Goal: Information Seeking & Learning: Learn about a topic

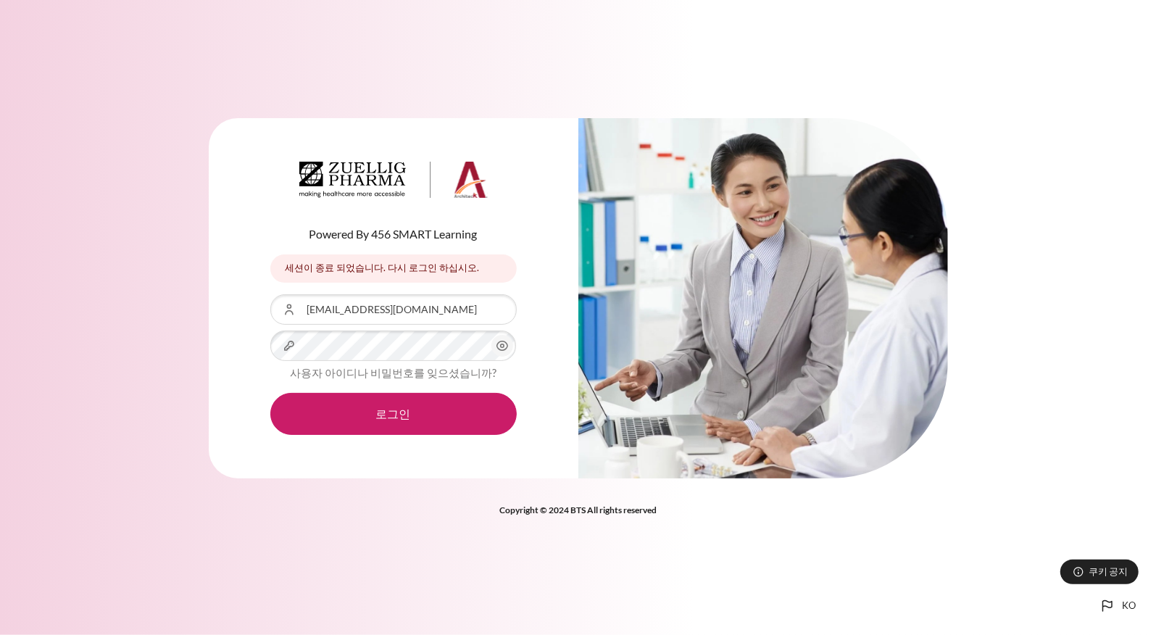
click at [270, 393] on button "로그인" at bounding box center [393, 414] width 246 height 42
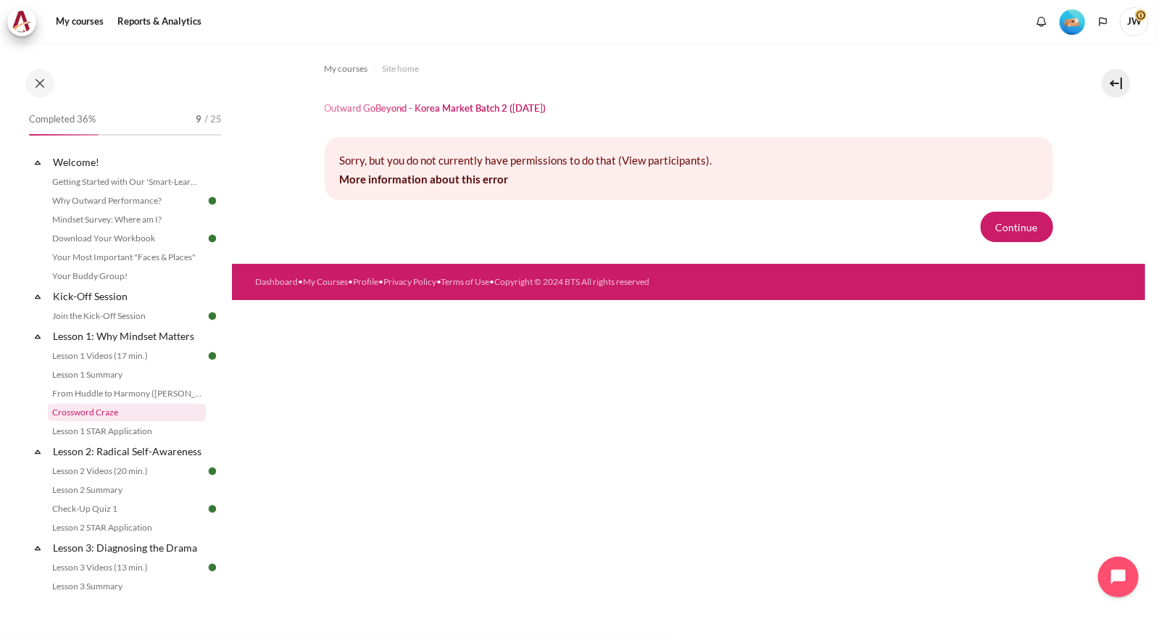
click at [117, 419] on link "Crossword Craze" at bounding box center [127, 412] width 158 height 17
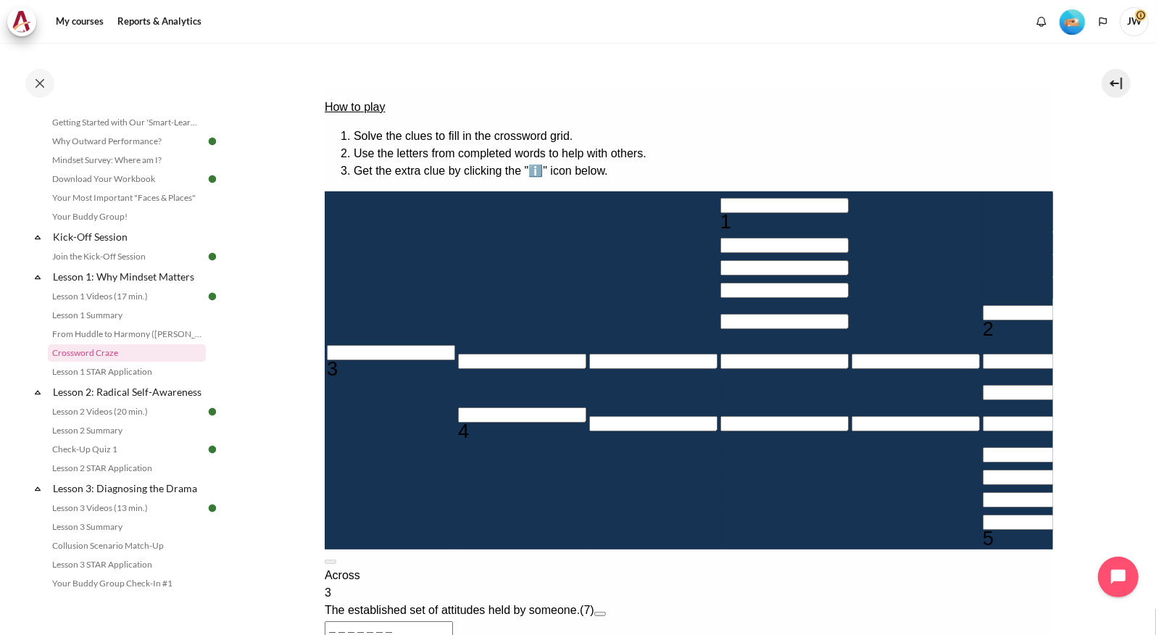
scroll to position [139, 0]
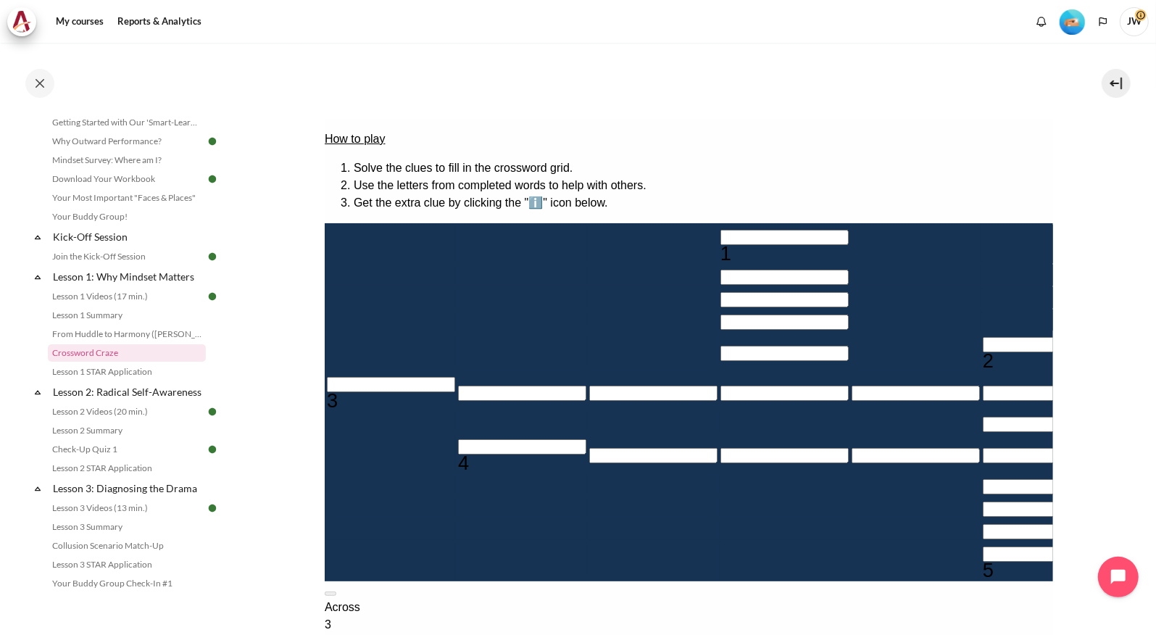
click at [605, 634] on button "Open extra clue for 3 Across. The established set of attitudes held by someone." at bounding box center [600, 645] width 12 height 4
click at [336, 591] on button at bounding box center [330, 593] width 12 height 4
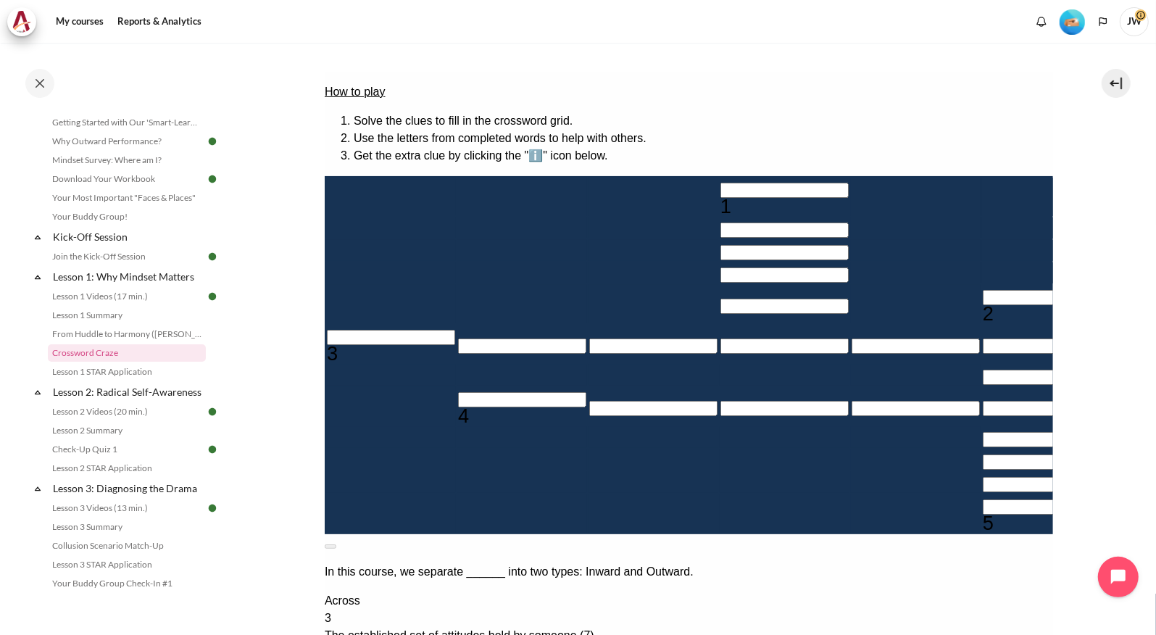
scroll to position [212, 0]
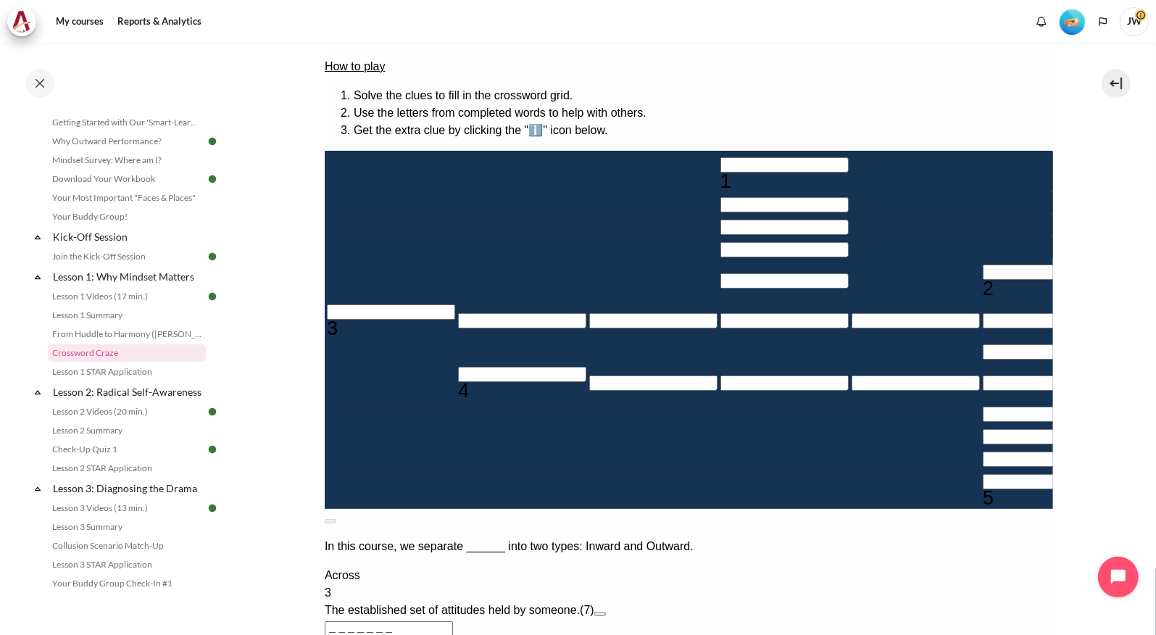
click at [452, 621] on input "＿＿＿＿＿＿＿" at bounding box center [388, 628] width 128 height 15
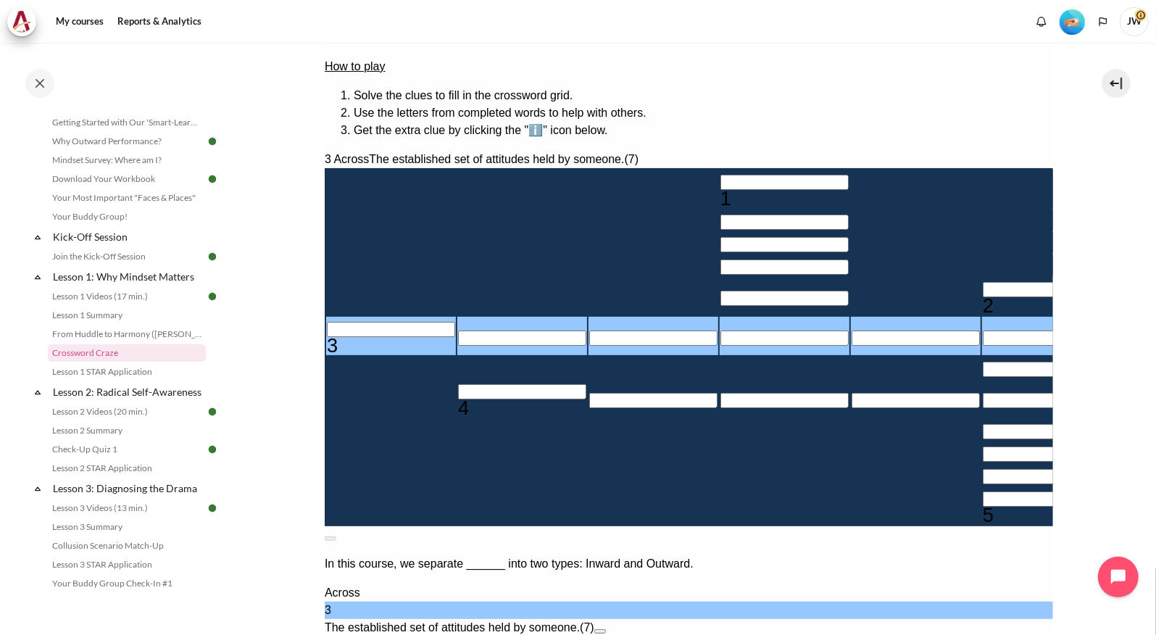
click at [452, 634] on input "＿＿＿＿＿＿＿" at bounding box center [388, 645] width 128 height 15
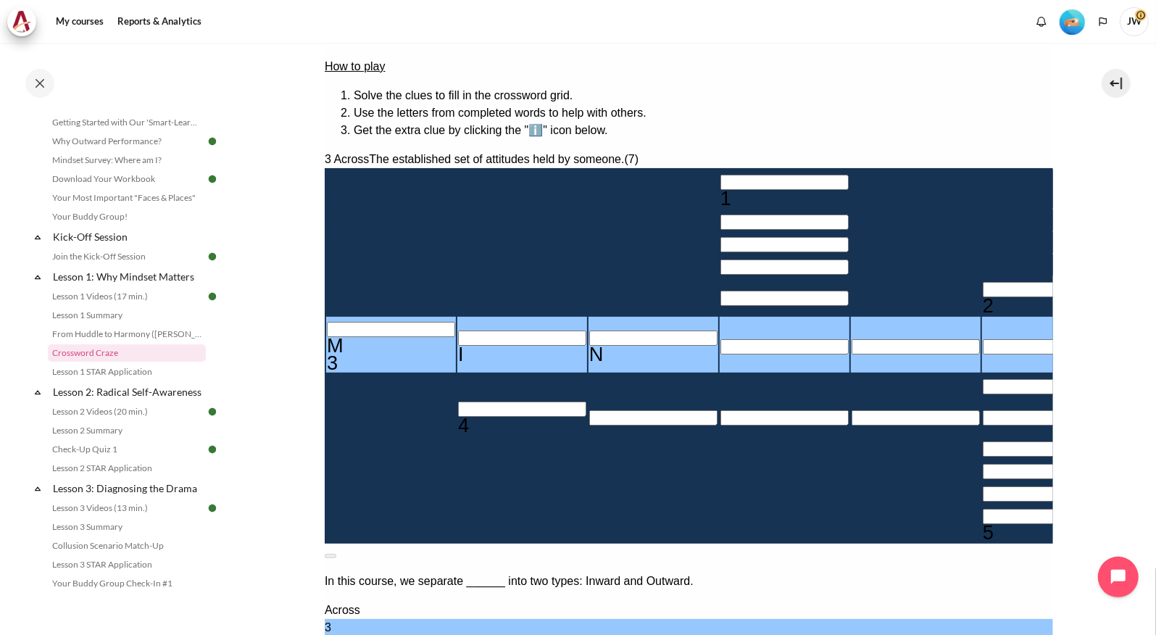
type input "MIND＿＿＿"
type input "＿＿＿＿＿D"
type input "MINDSE＿"
type input "＿E＿＿＿＿＿＿"
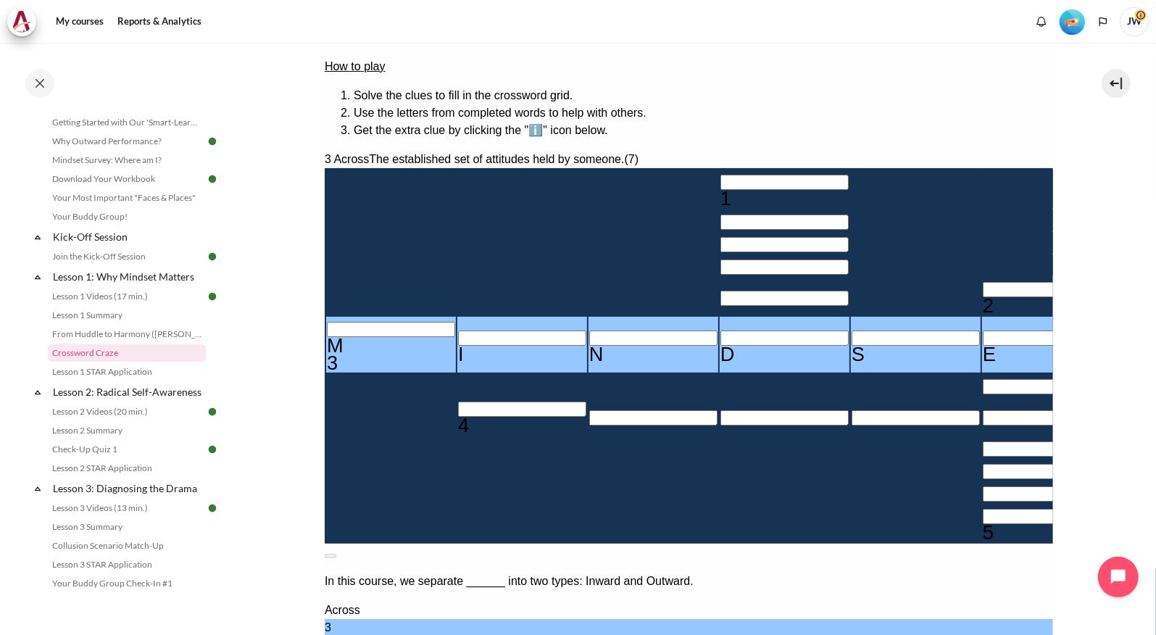
type input "MINDSET"
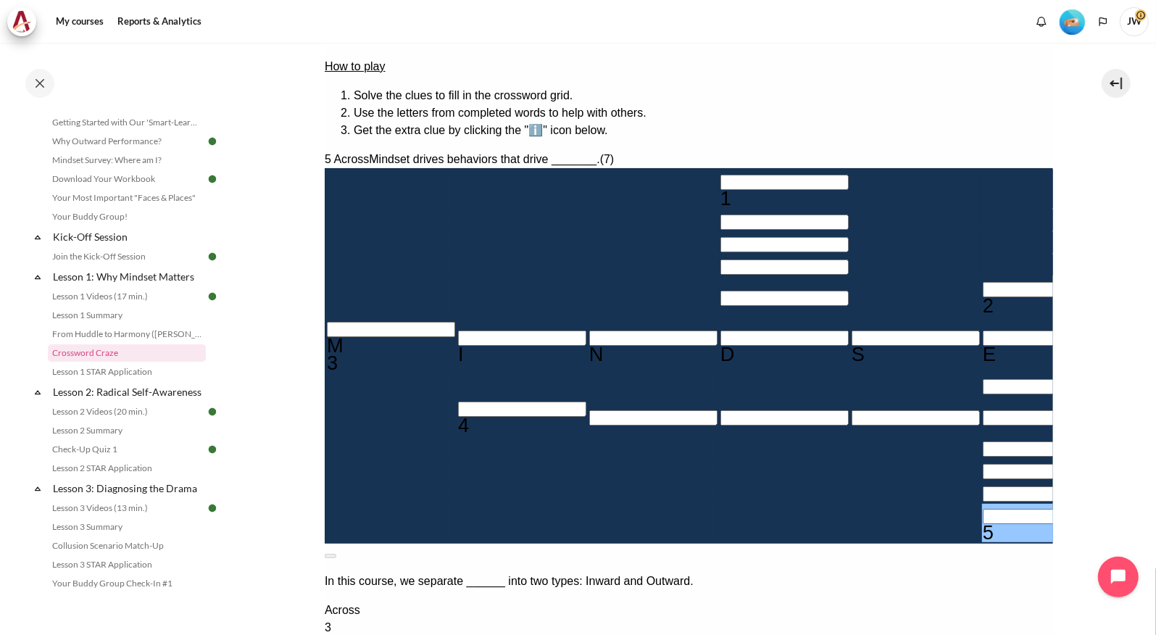
type input "R＿＿＿＿＿＿"
type input "＿E＿＿＿＿＿R"
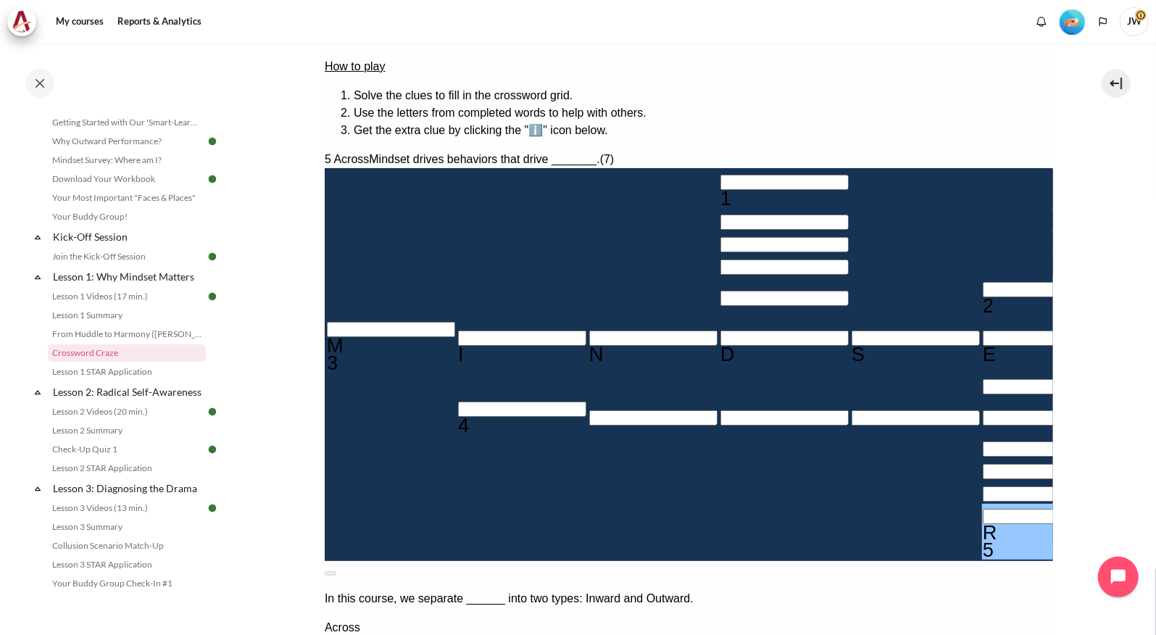
type input "RESULTS"
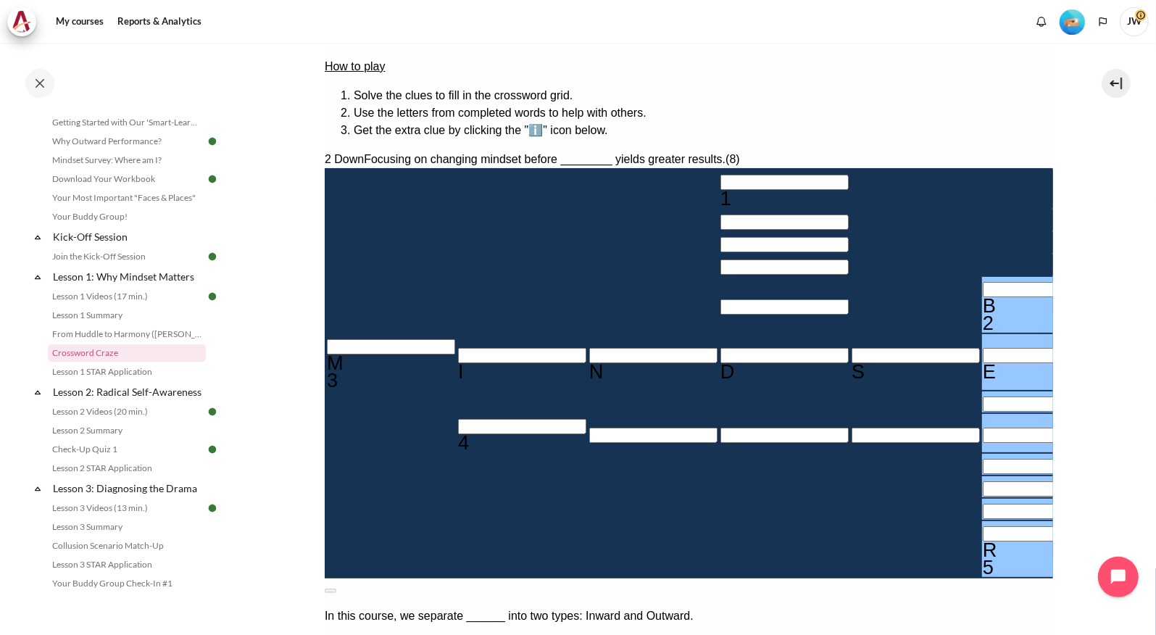
type input "BE＿＿＿＿＿R"
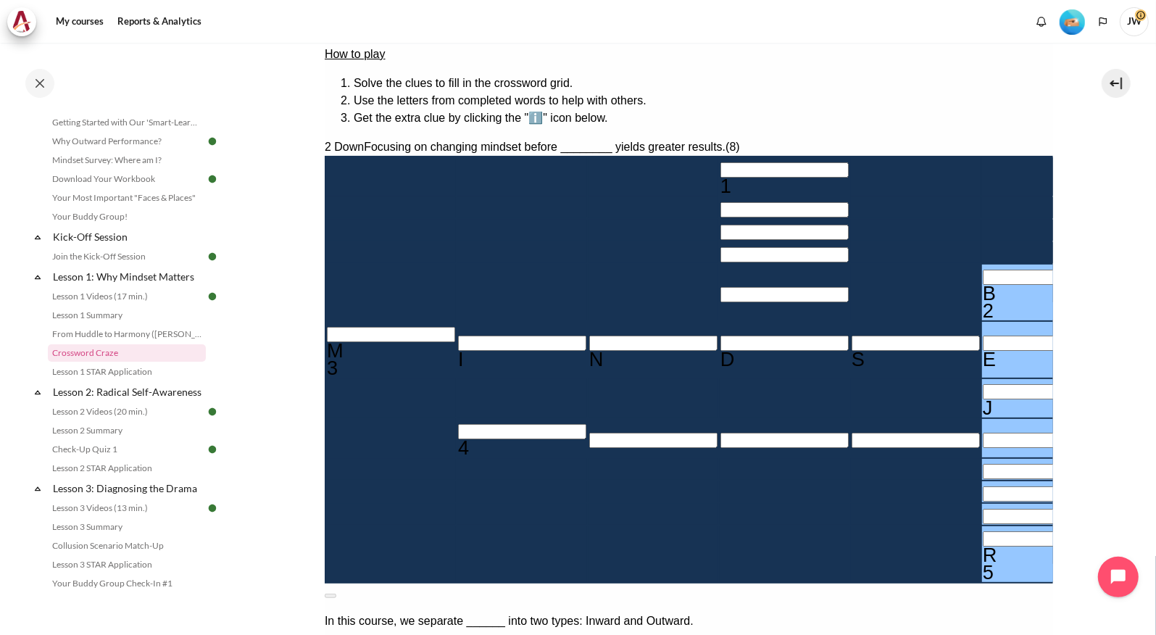
type input "BE＿＿＿＿R"
type input "＿ESULTS"
type input "BEHa＿R＿＿"
type input "＿＿＿＿A＿＿"
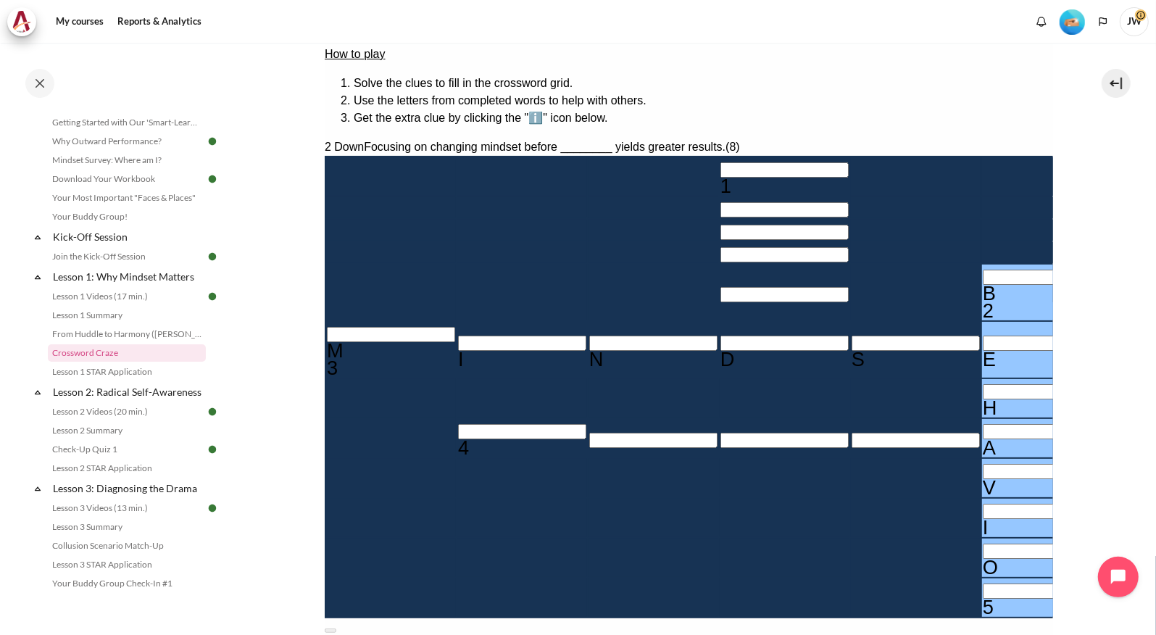
type input "BEHAVIOr"
type input "RESULTS"
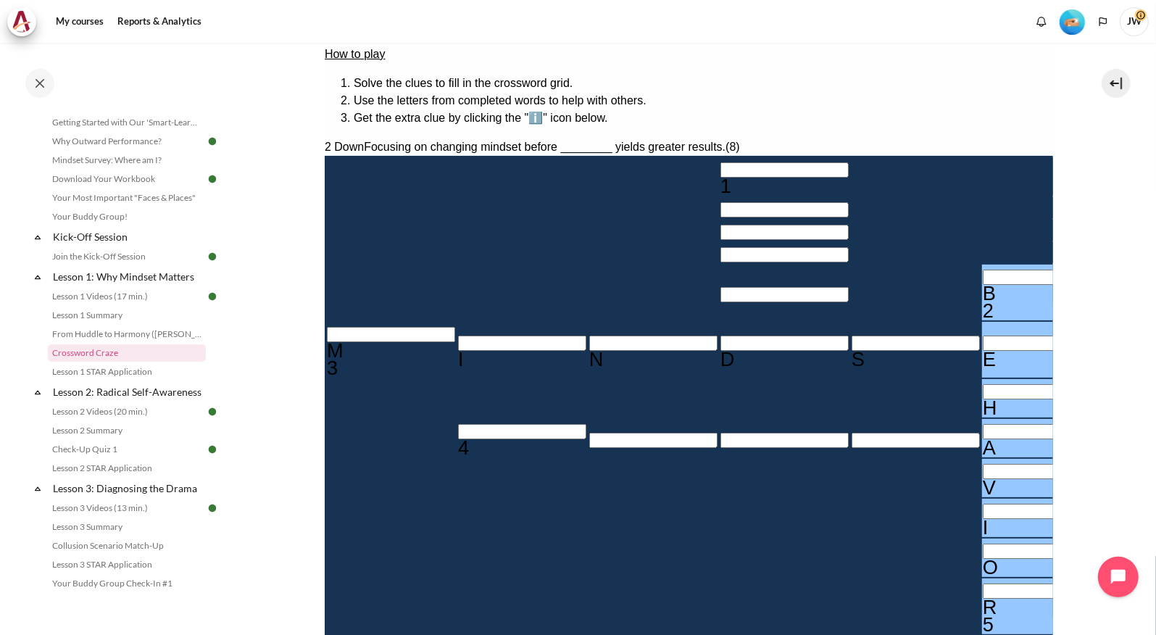
type input "BEHAVIOR"
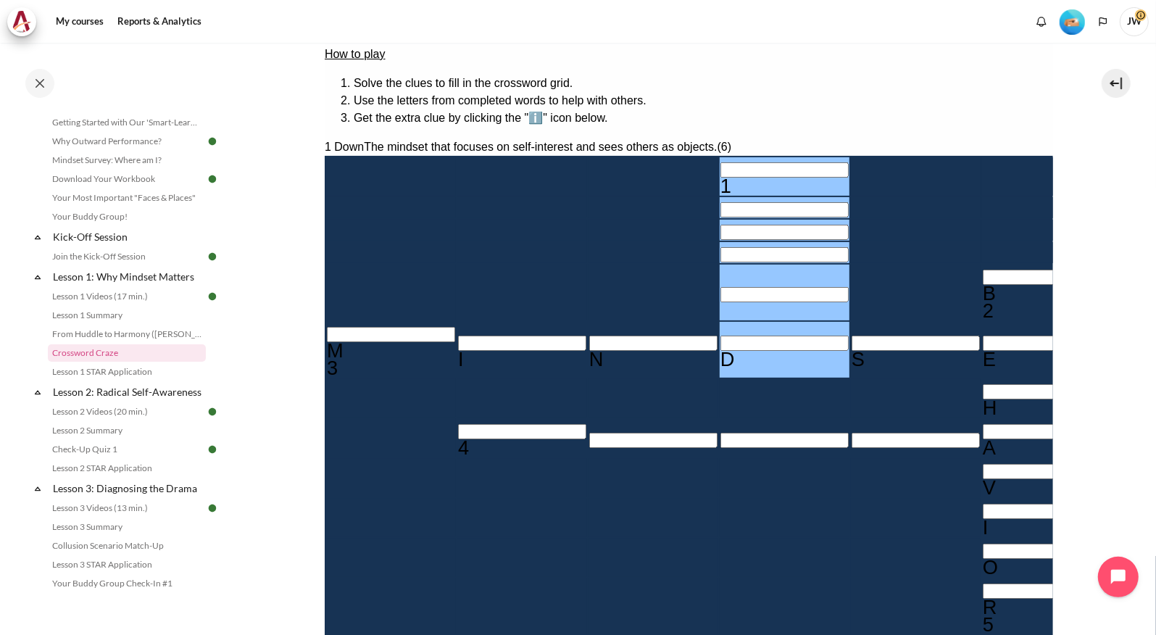
type input "＿＿＿＿D"
type input "MIN＿SET"
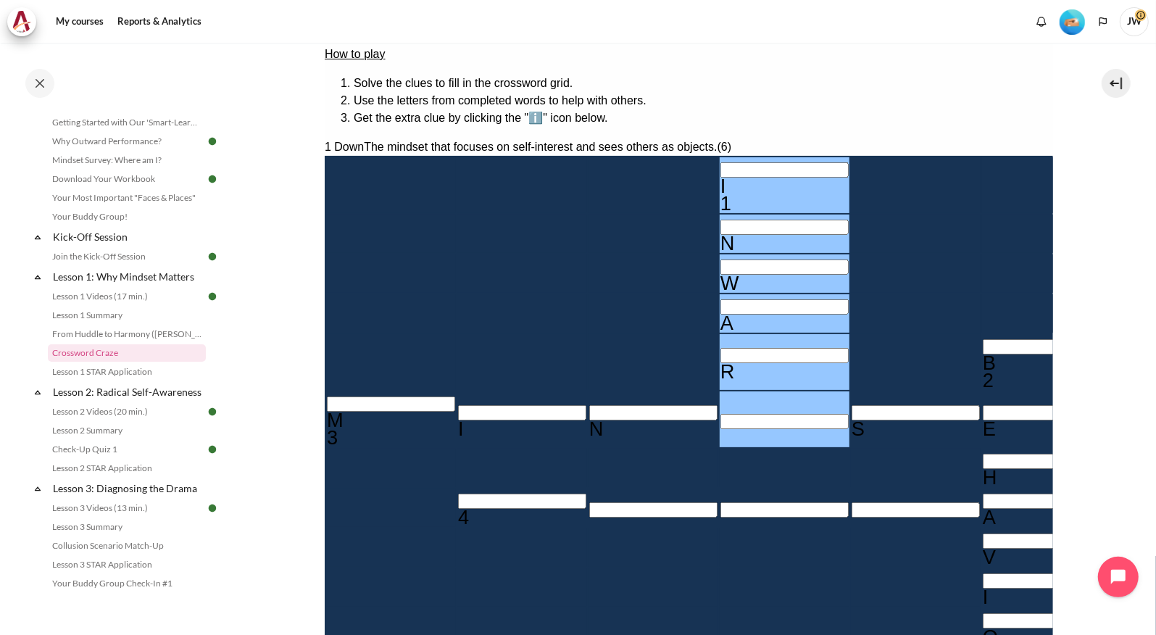
type input "INWARd"
type input "MINDSET"
type input "INWARD"
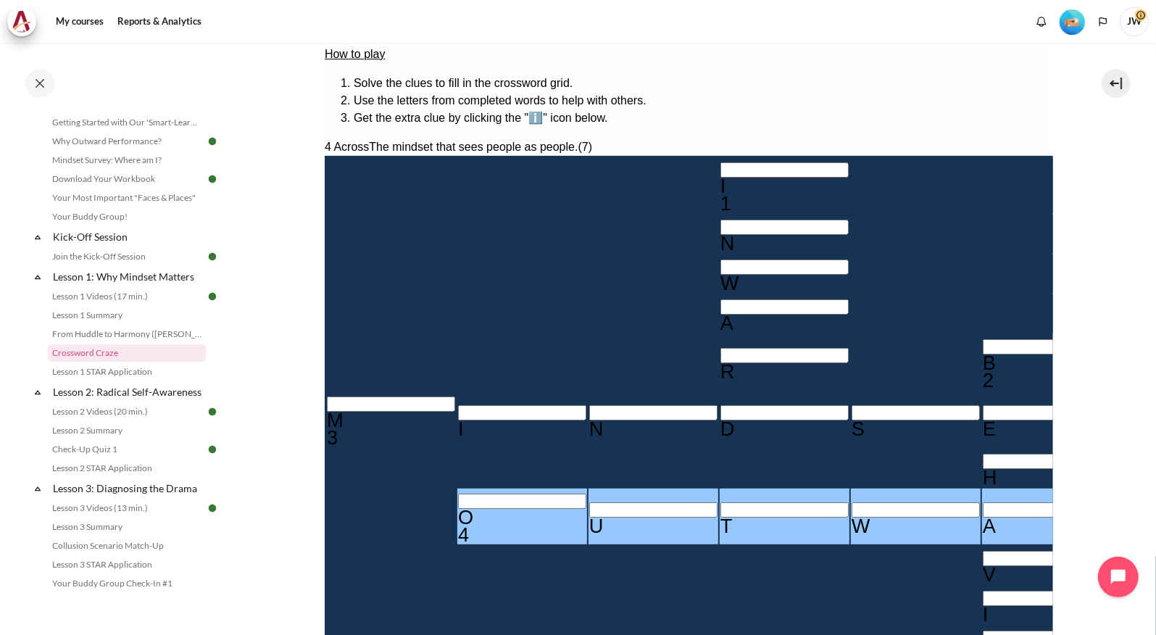
type input "OUTWARD"
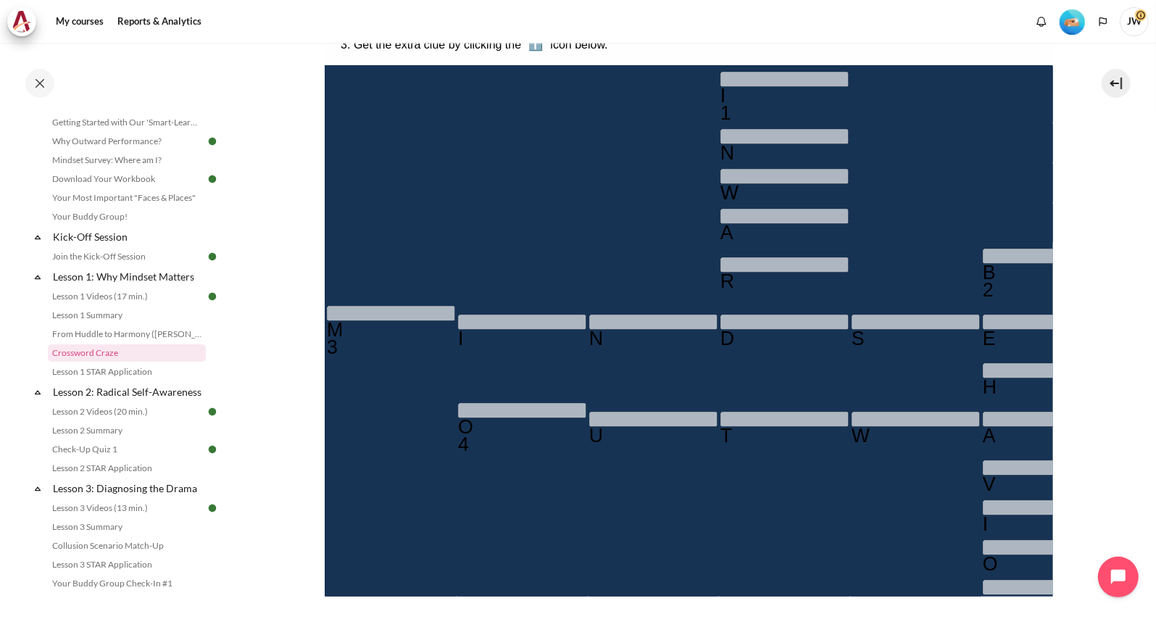
scroll to position [378, 0]
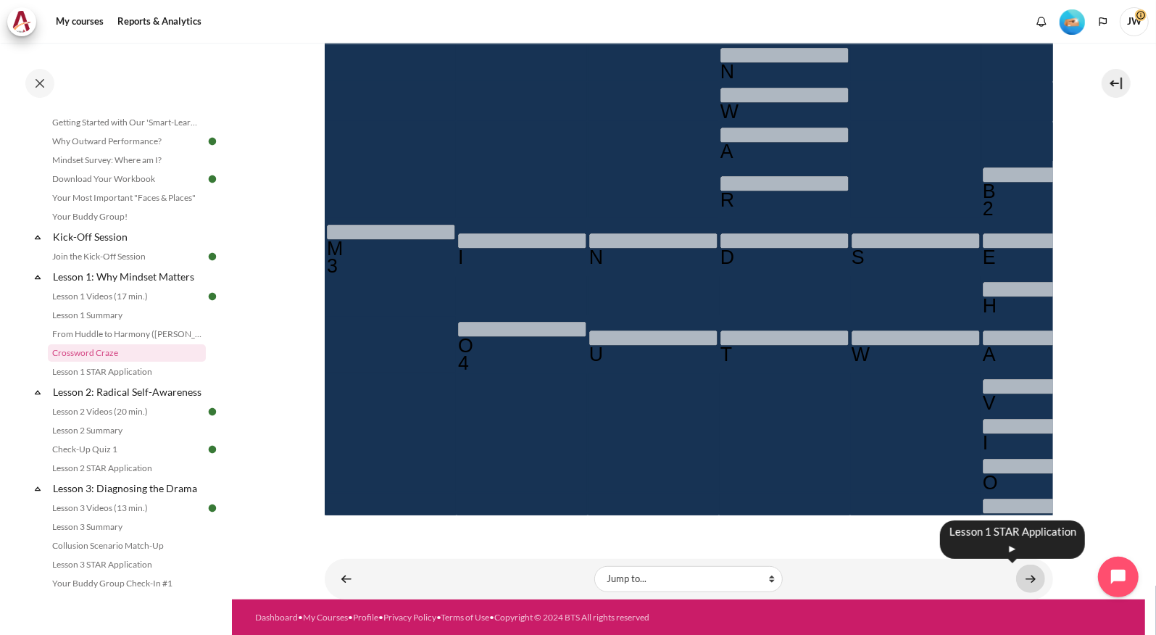
click at [1032, 578] on link "Content" at bounding box center [1030, 579] width 29 height 28
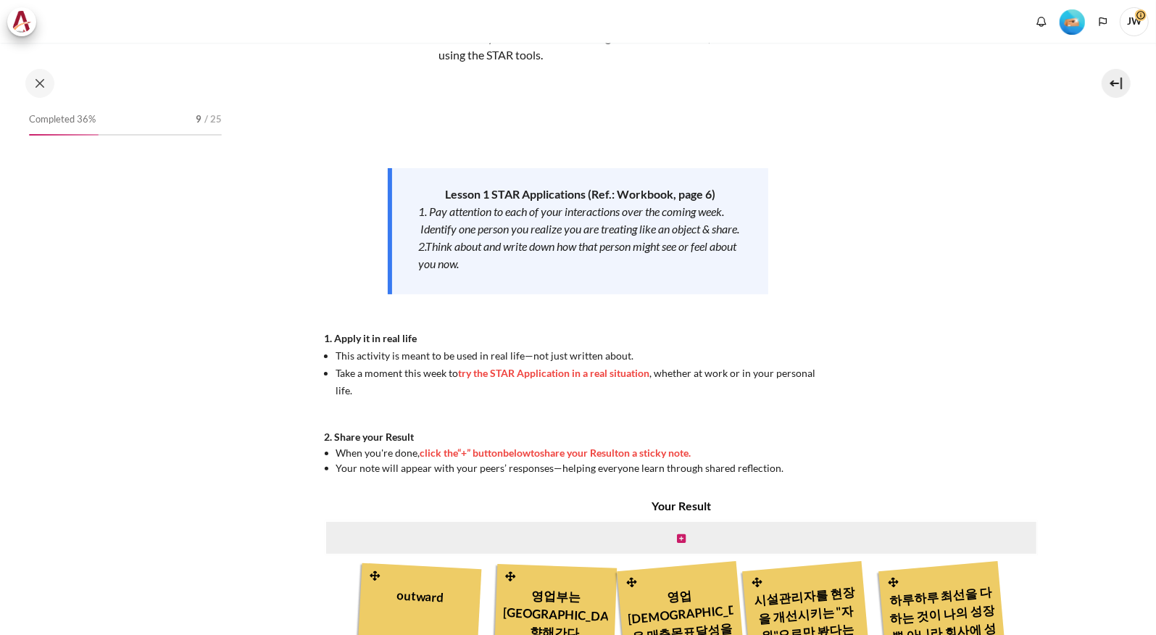
scroll to position [374, 0]
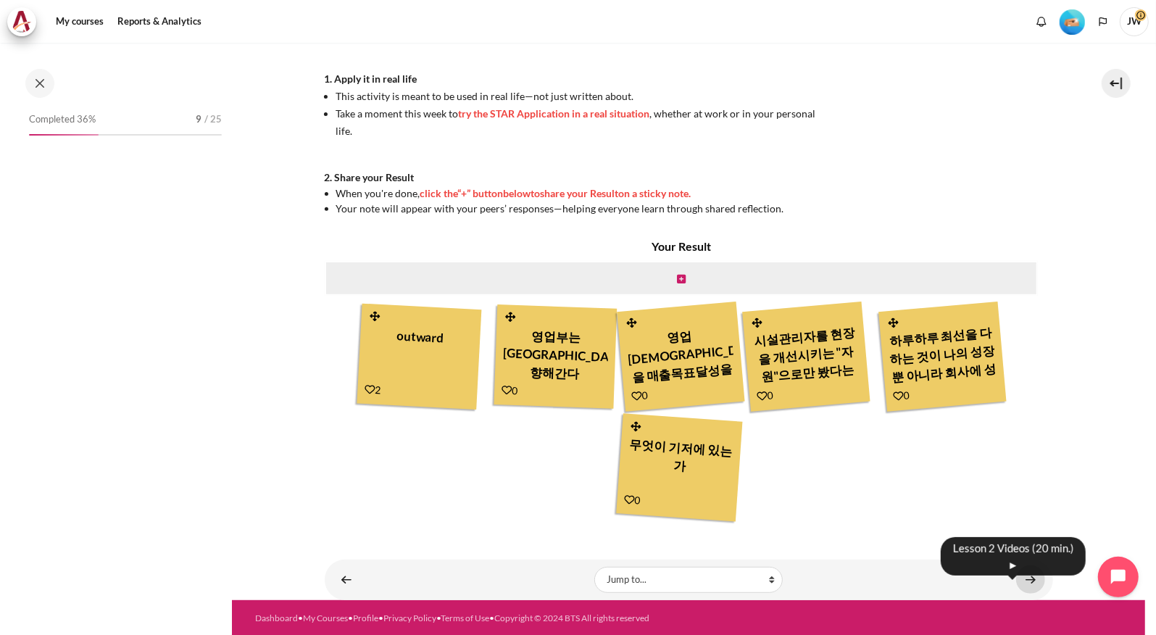
click at [1029, 576] on link "Content" at bounding box center [1030, 579] width 29 height 28
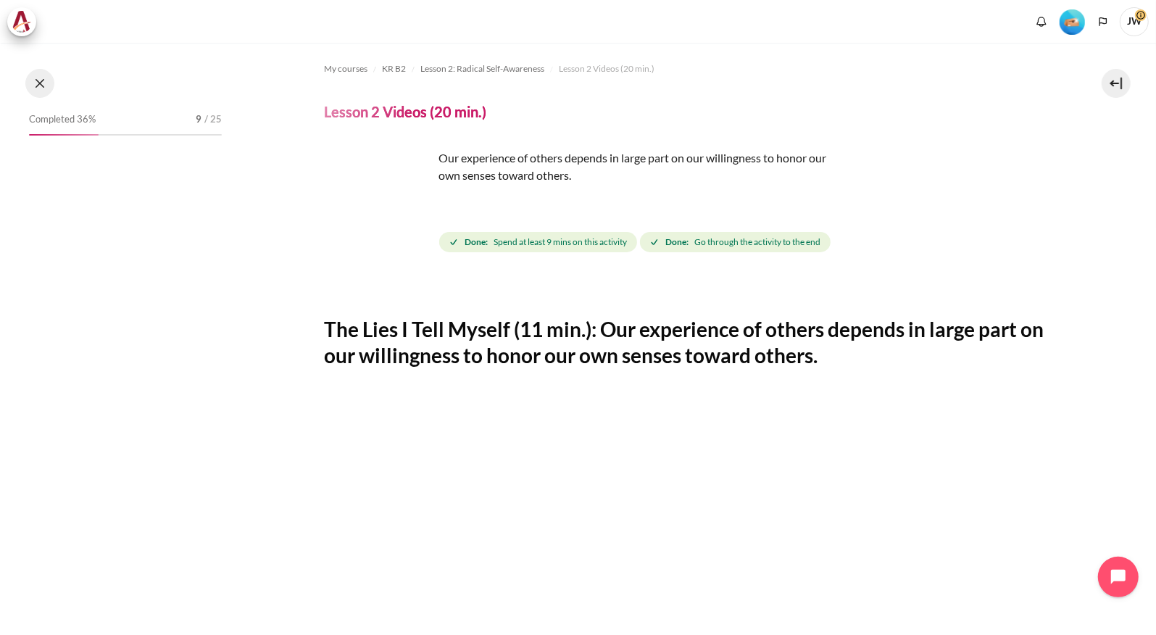
click at [46, 86] on button at bounding box center [39, 83] width 29 height 29
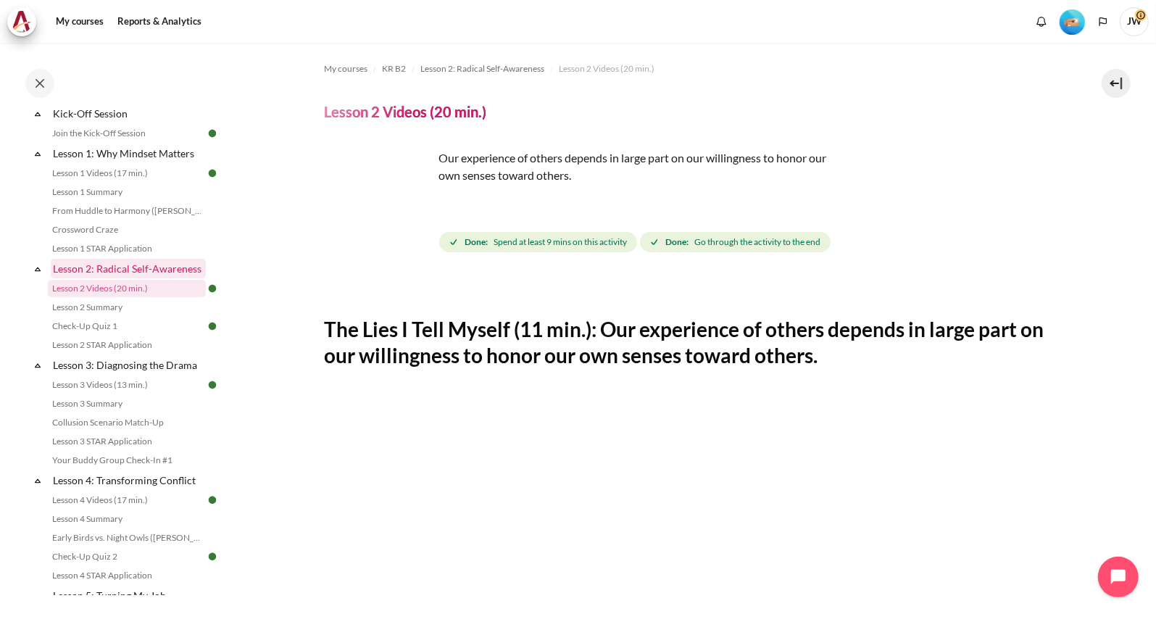
scroll to position [217, 0]
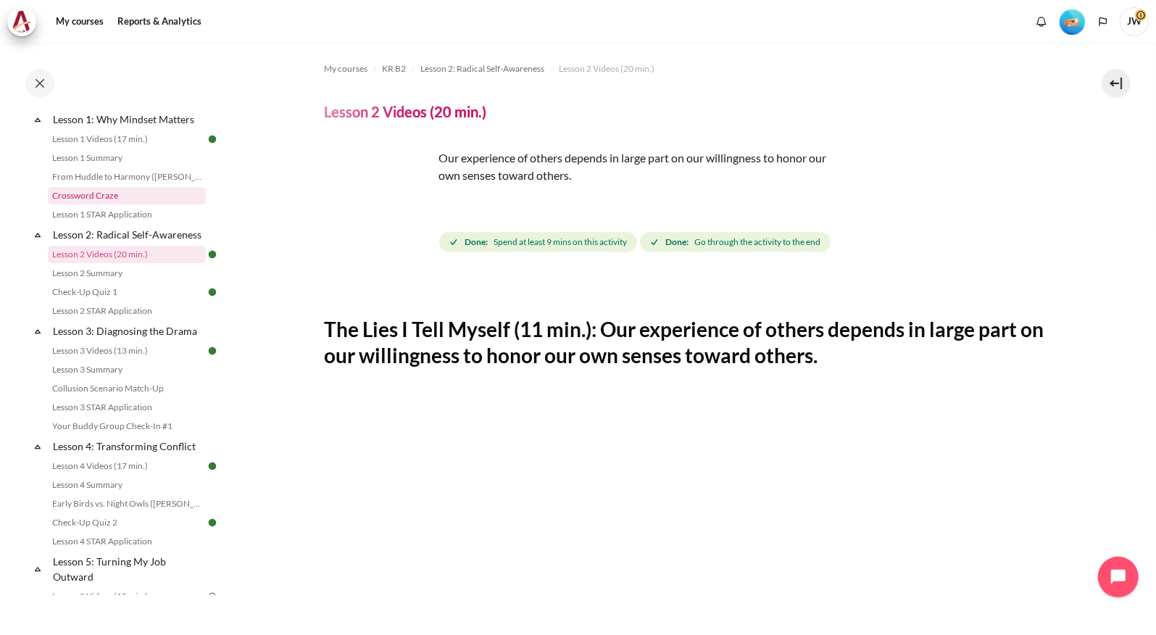
click at [118, 194] on link "Crossword Craze" at bounding box center [127, 195] width 158 height 17
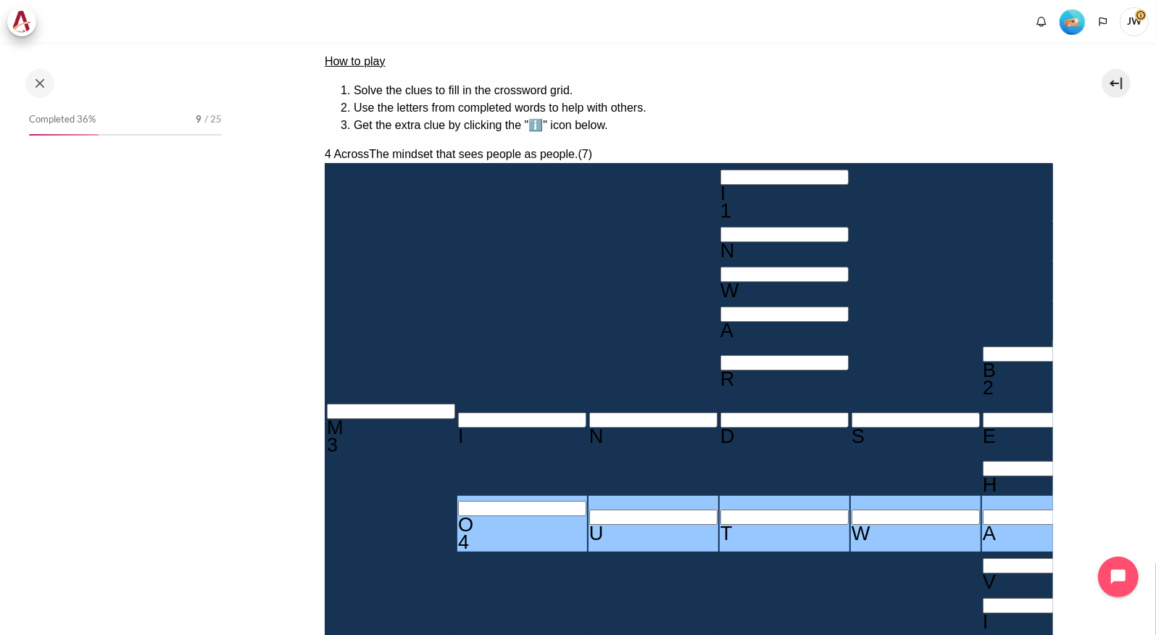
scroll to position [357, 0]
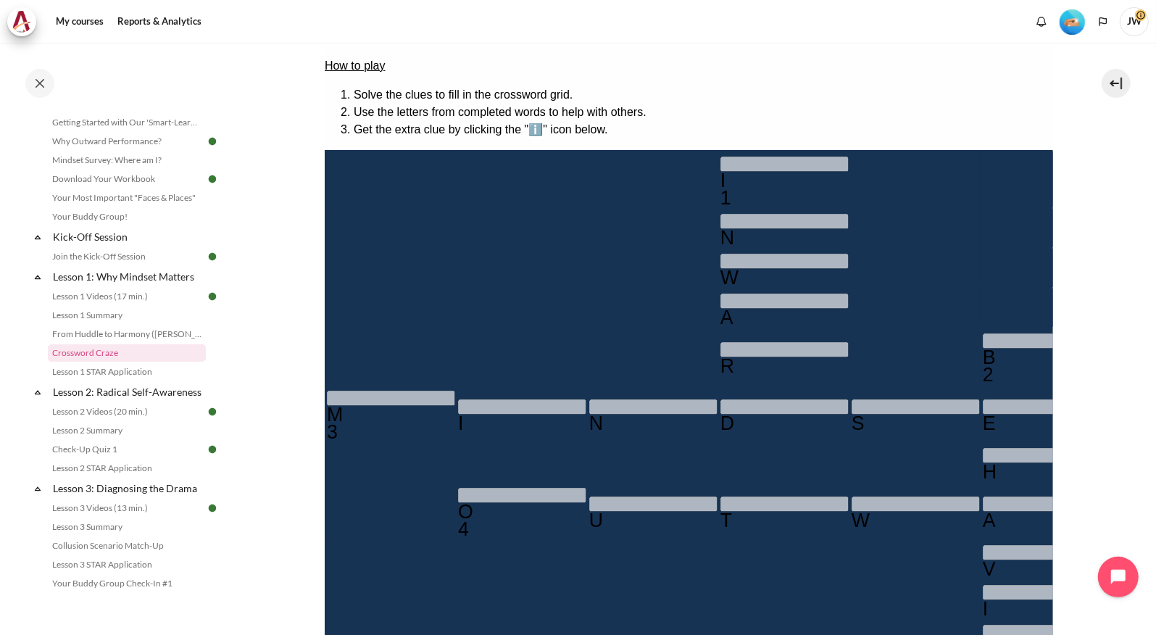
scroll to position [212, 0]
